Goal: Task Accomplishment & Management: Manage account settings

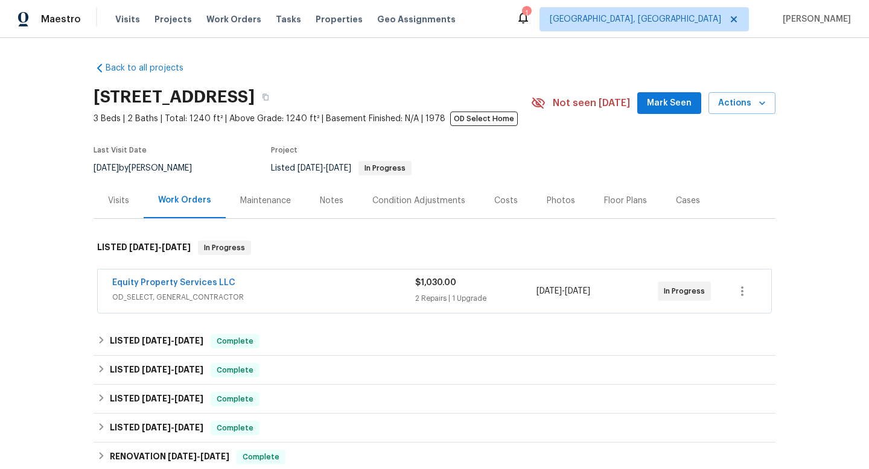
click at [309, 297] on span "OD_SELECT, GENERAL_CONTRACTOR" at bounding box center [263, 297] width 303 height 12
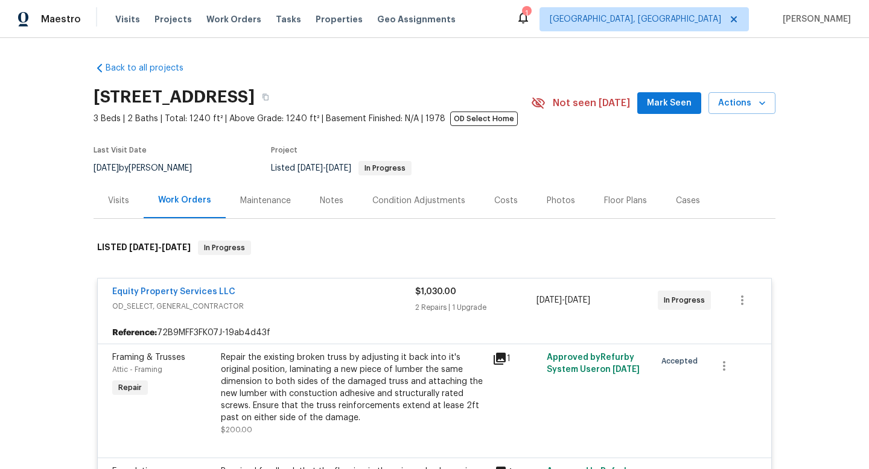
click at [309, 297] on div "Equity Property Services LLC" at bounding box center [263, 293] width 303 height 14
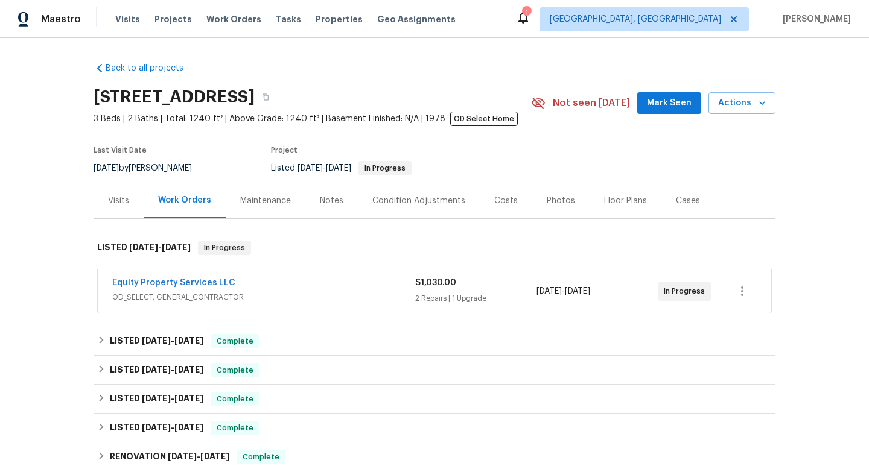
click at [309, 297] on span "OD_SELECT, GENERAL_CONTRACTOR" at bounding box center [263, 297] width 303 height 12
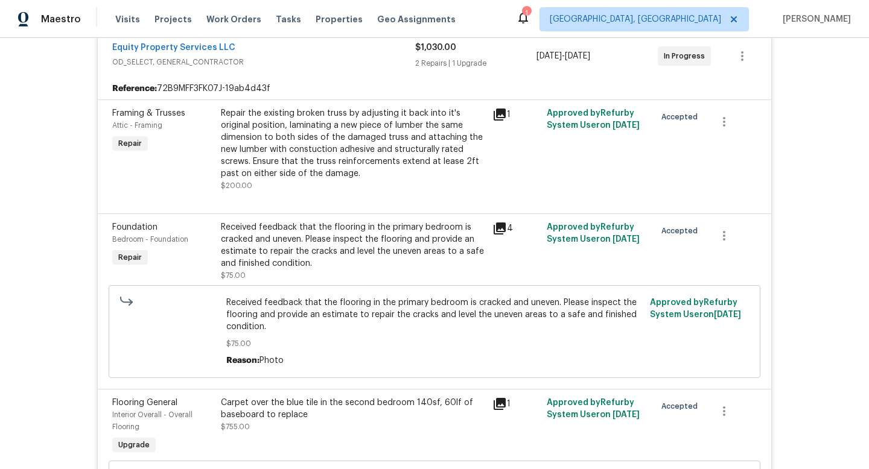
scroll to position [362, 0]
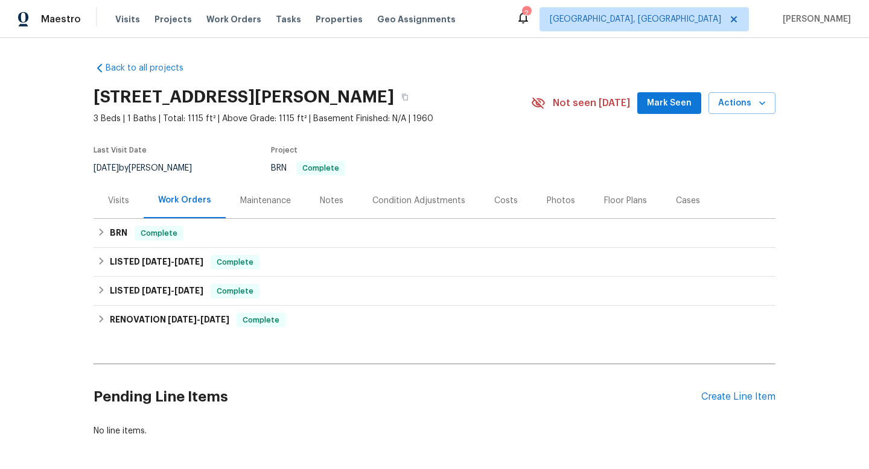
click at [175, 167] on div "8/21/2025 by Rebecca McMillen" at bounding box center [150, 168] width 113 height 14
copy div "8/21/2025 by Rebecca McMillen"
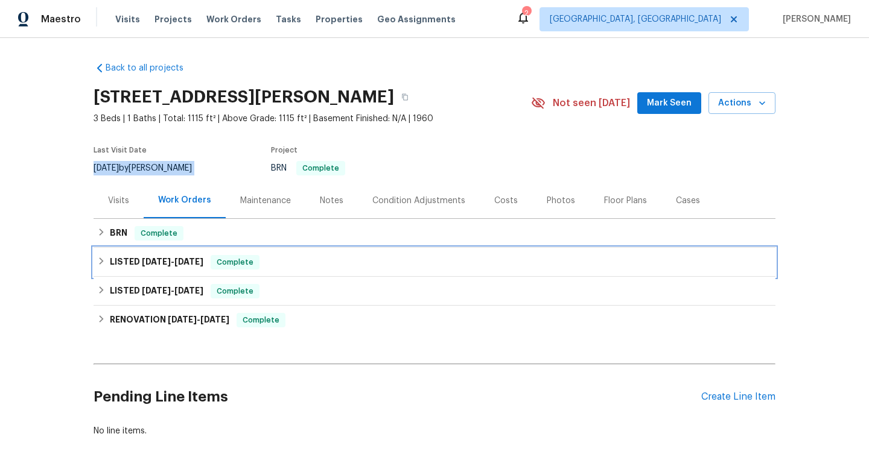
click at [136, 258] on h6 "LISTED 8/19/25 - 8/22/25" at bounding box center [157, 262] width 94 height 14
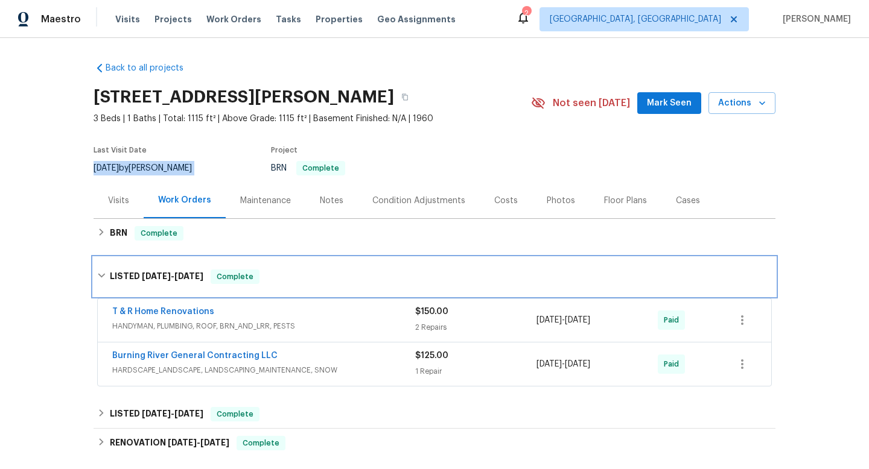
scroll to position [21, 0]
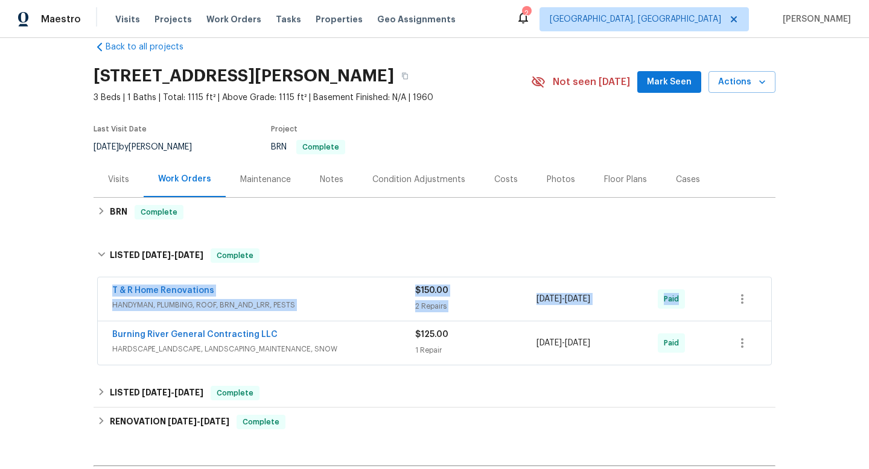
drag, startPoint x: 96, startPoint y: 287, endPoint x: 699, endPoint y: 301, distance: 603.5
click at [699, 301] on div "Back to all projects 30350 Powell Rd, Willowick, OH 44095 3 Beds | 1 Baths | To…" at bounding box center [434, 253] width 869 height 431
copy div "T & R Home Renovations HANDYMAN, PLUMBING, ROOF, BRN_AND_LRR, PESTS $150.00 2 R…"
